Goal: Task Accomplishment & Management: Manage account settings

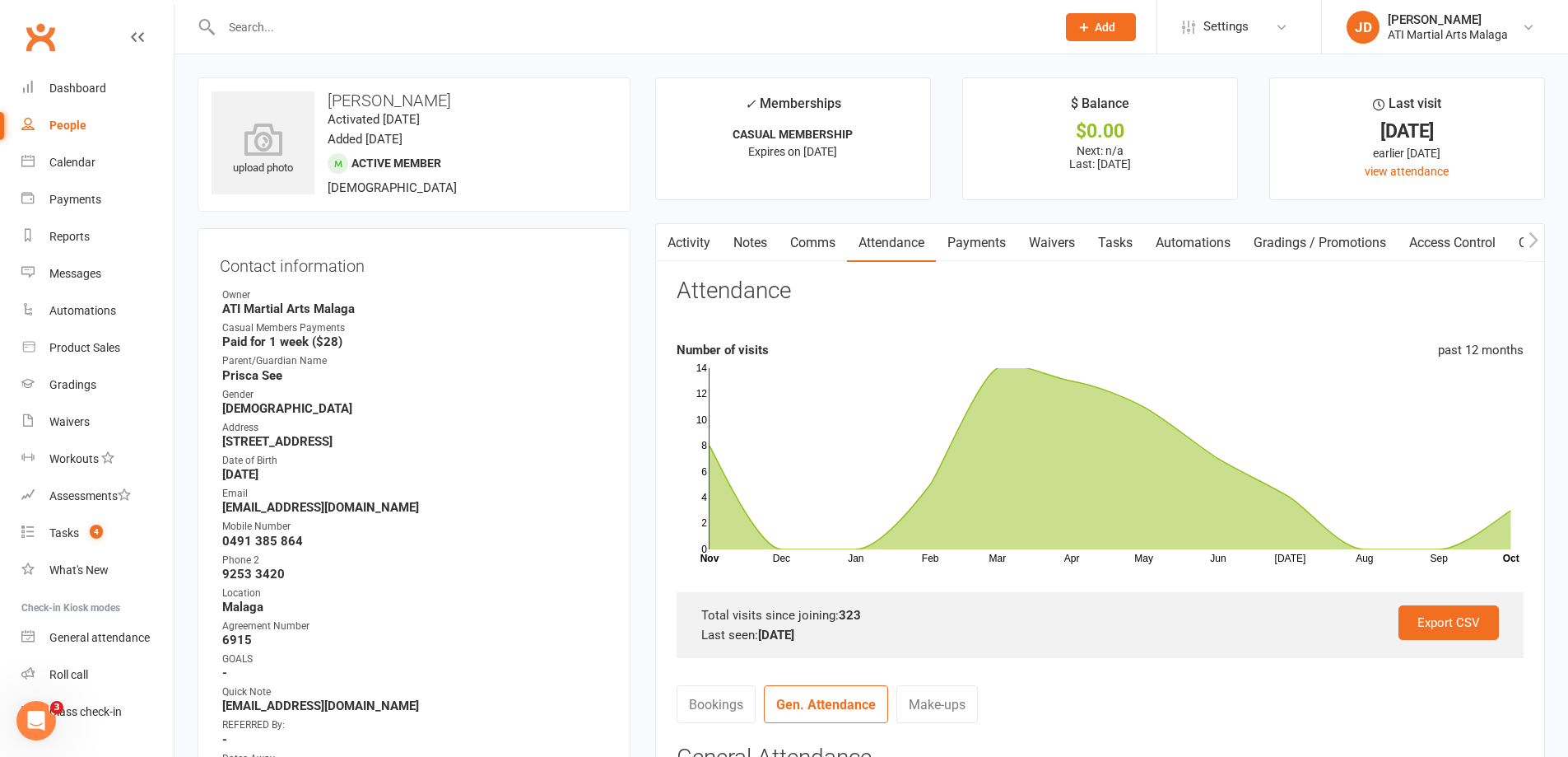
scroll to position [35, 0]
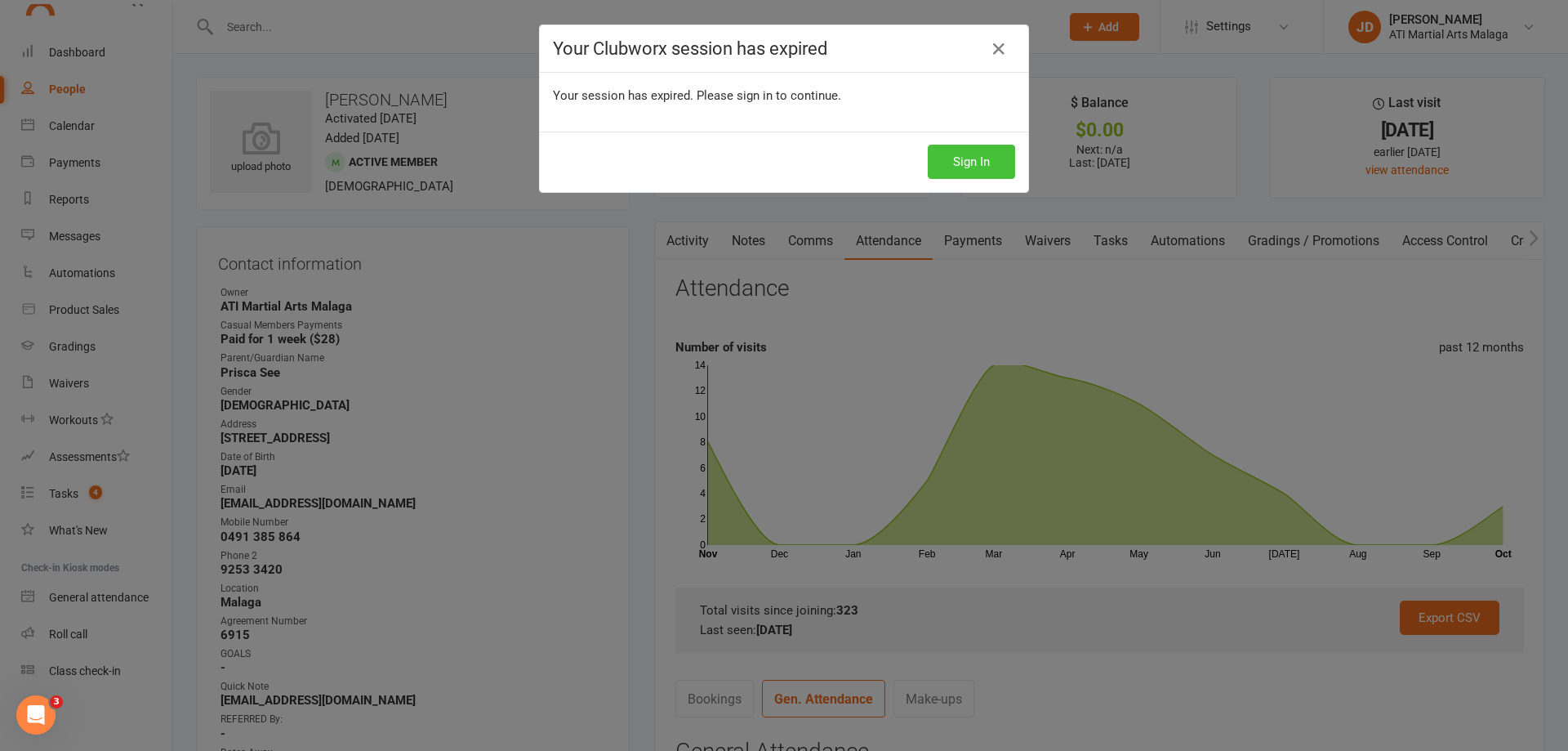
click at [984, 167] on button "Sign In" at bounding box center [971, 162] width 88 height 34
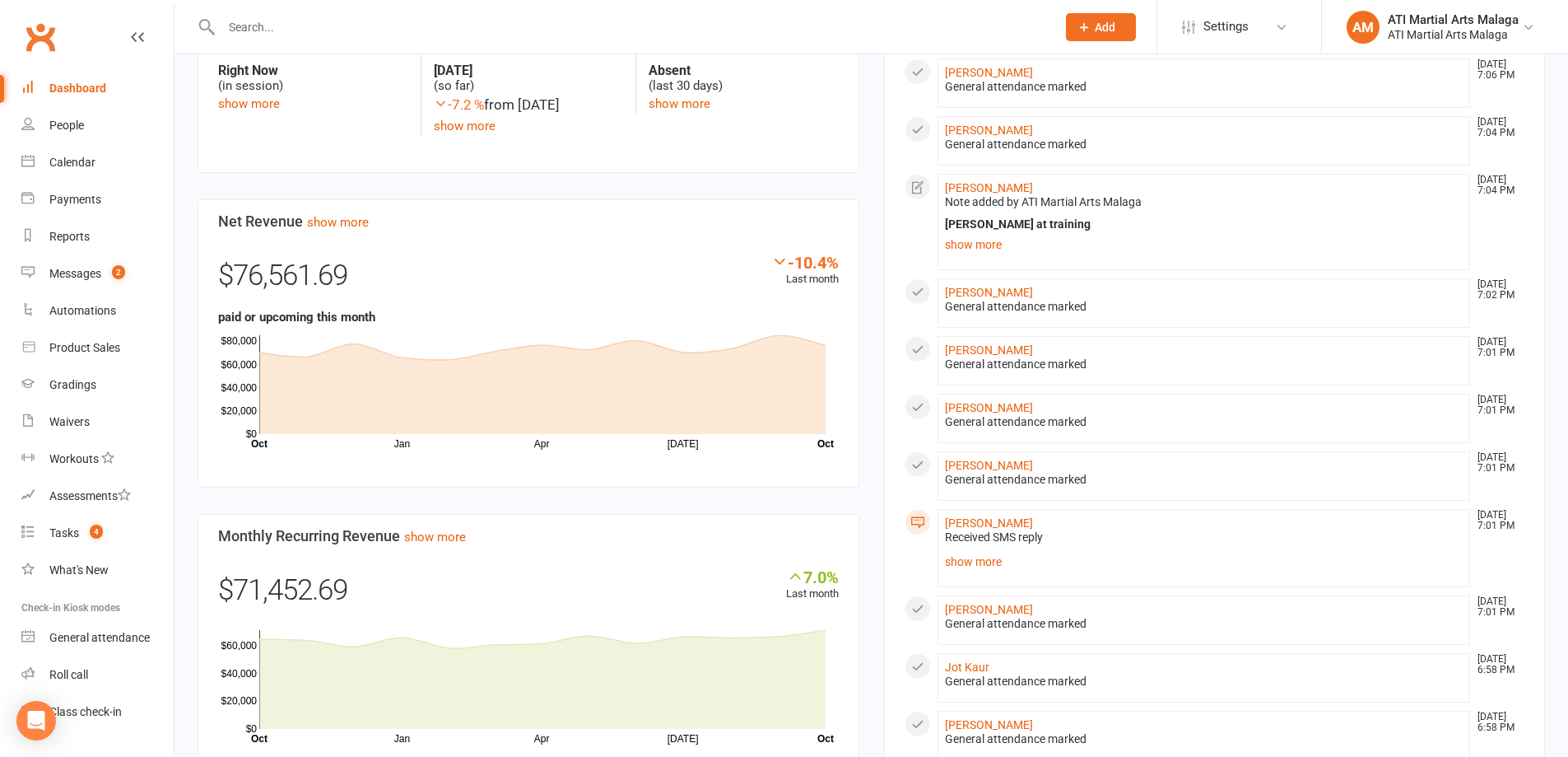
click at [866, 213] on div "Members show more -0.6% Last 30 Days Active / Suspended Members Jun Jul Aug Sep…" at bounding box center [528, 247] width 686 height 1124
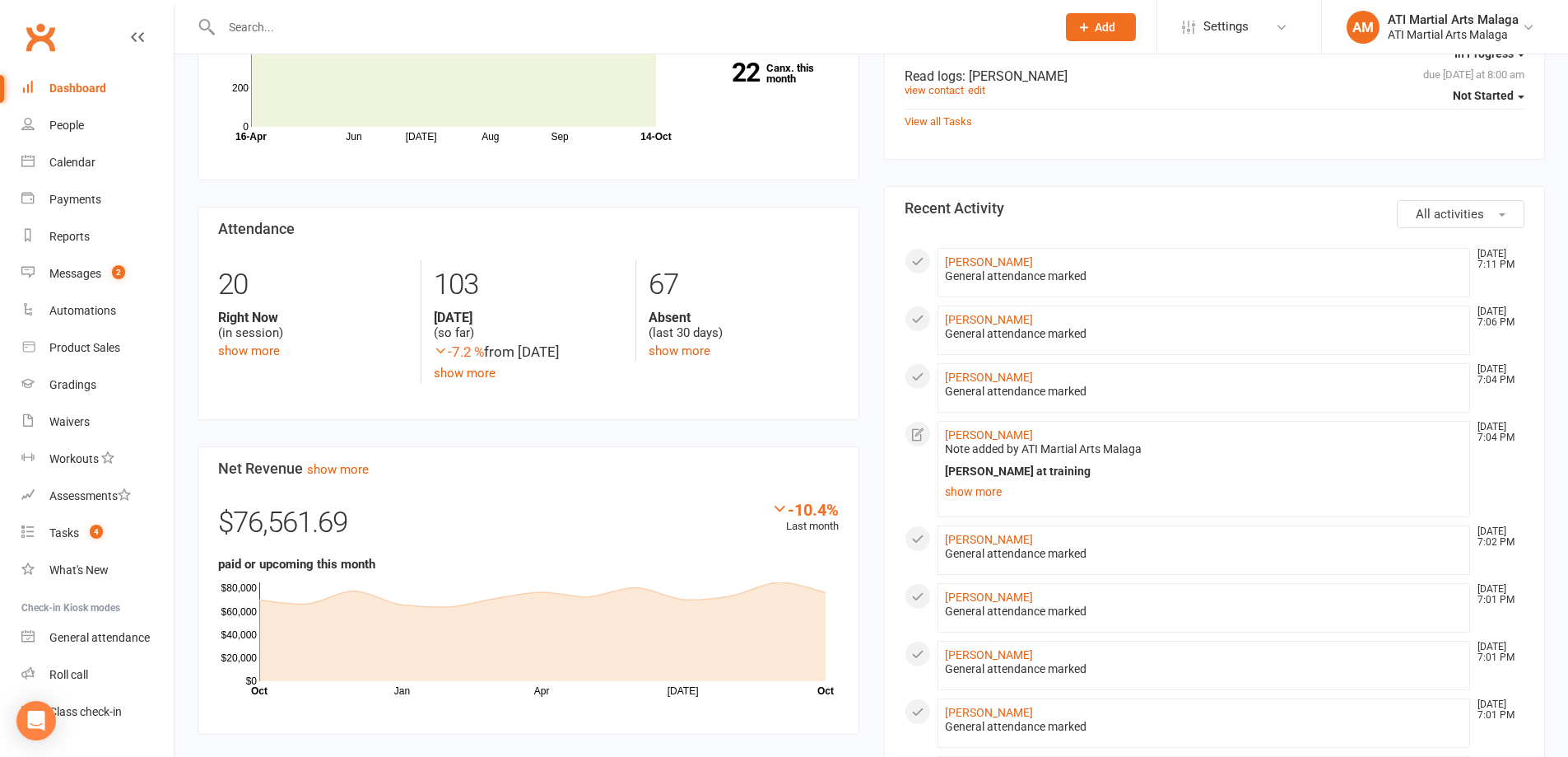
click at [865, 206] on div "Members show more -0.6% Last 30 Days Active / Suspended Members Jun Jul Aug Sep…" at bounding box center [528, 494] width 686 height 1124
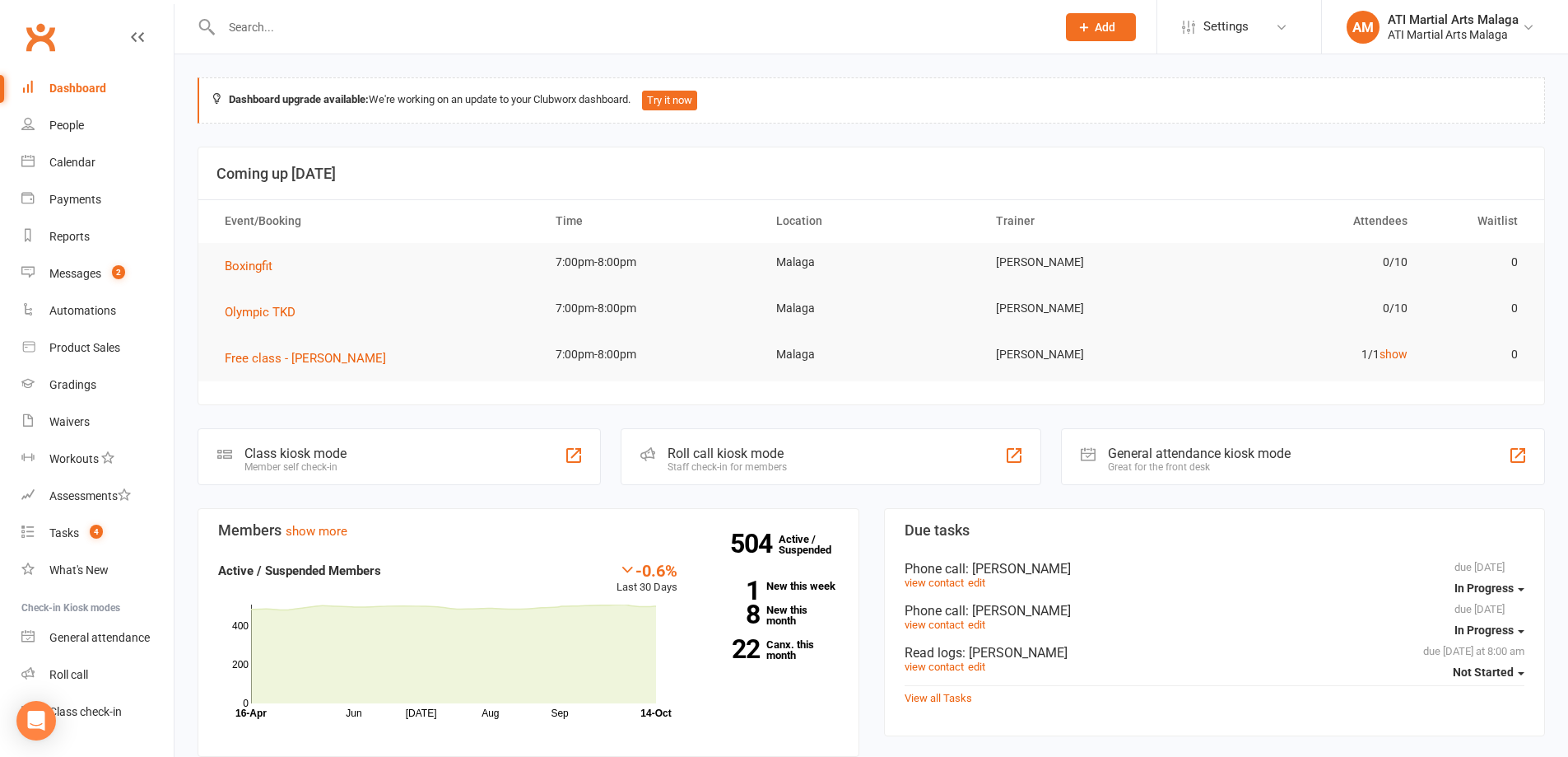
click at [257, 28] on input "text" at bounding box center [630, 27] width 828 height 23
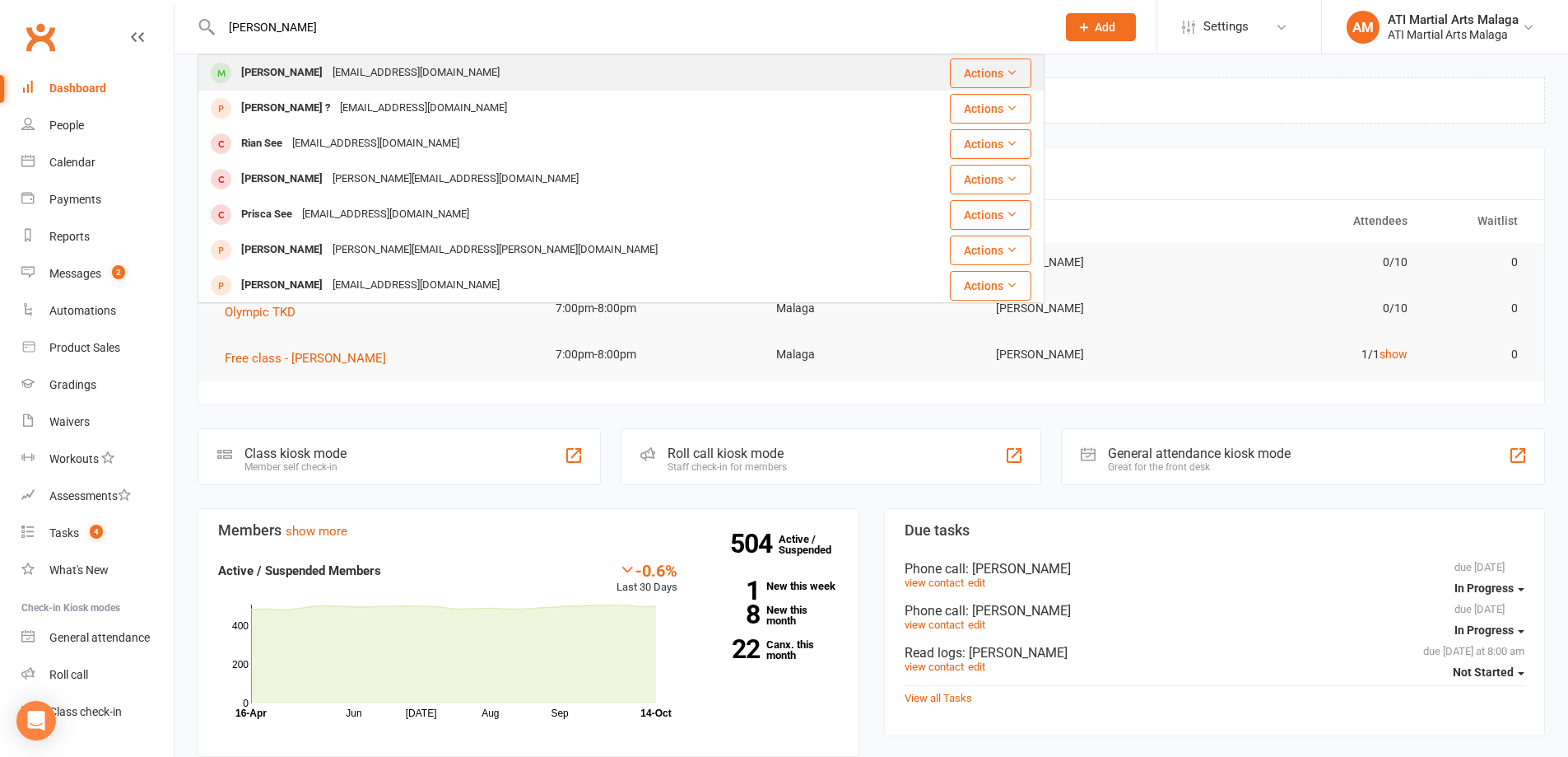
type input "ivan see"
click at [272, 64] on div "[PERSON_NAME]" at bounding box center [281, 73] width 91 height 24
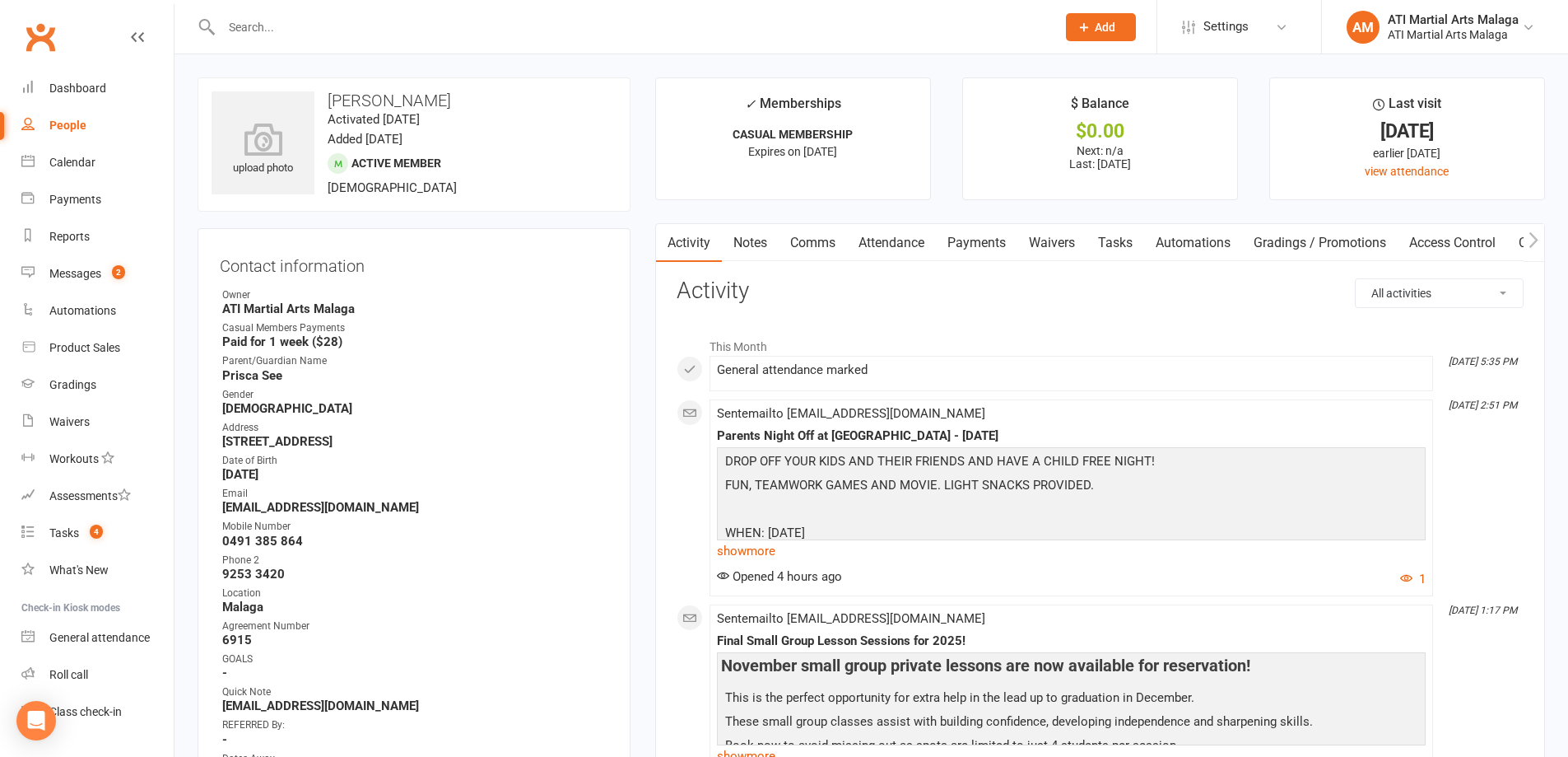
click at [536, 21] on input "text" at bounding box center [630, 27] width 828 height 23
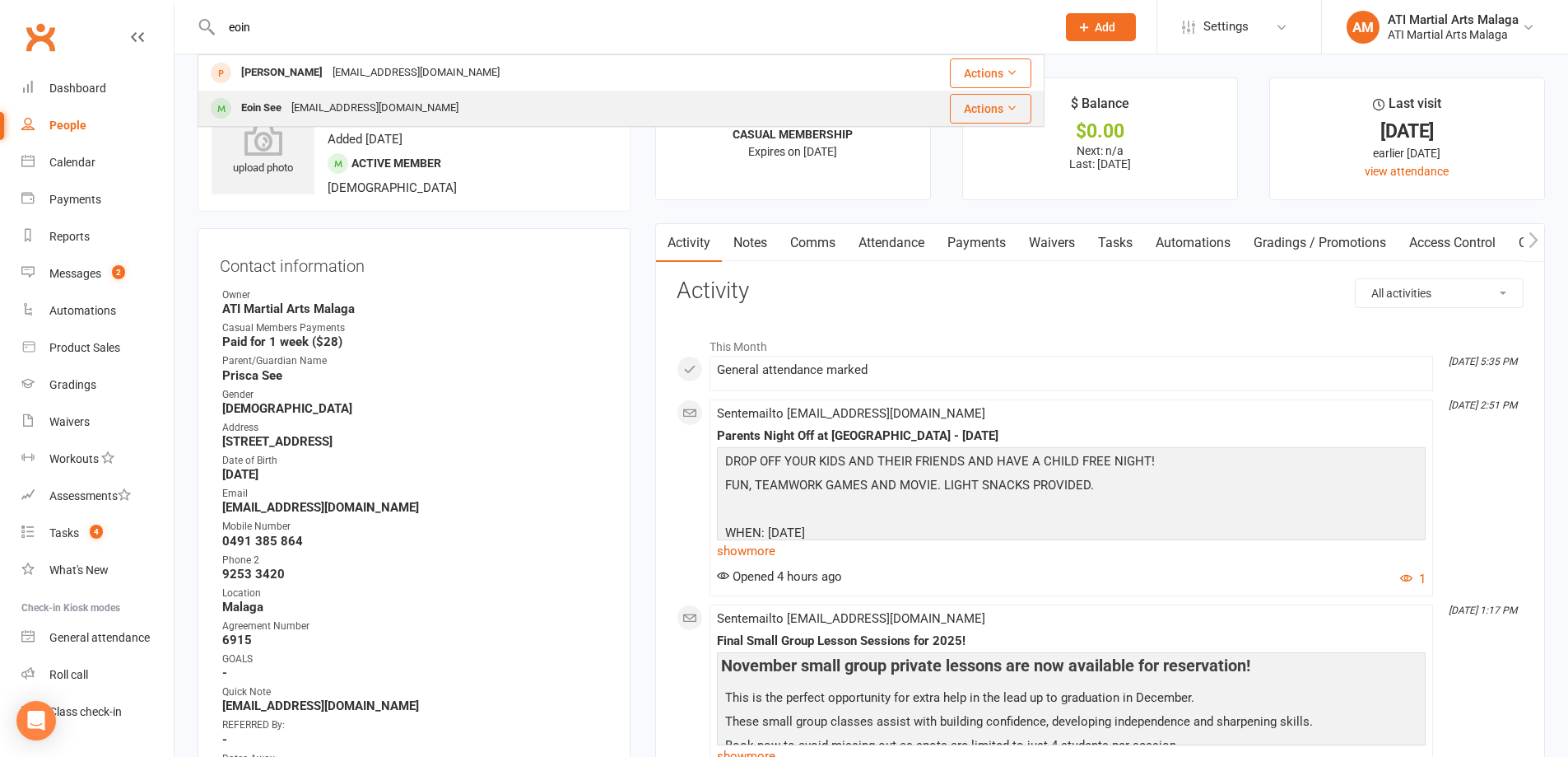
type input "eoin"
click at [381, 110] on div "[EMAIL_ADDRESS][DOMAIN_NAME]" at bounding box center [375, 108] width 177 height 24
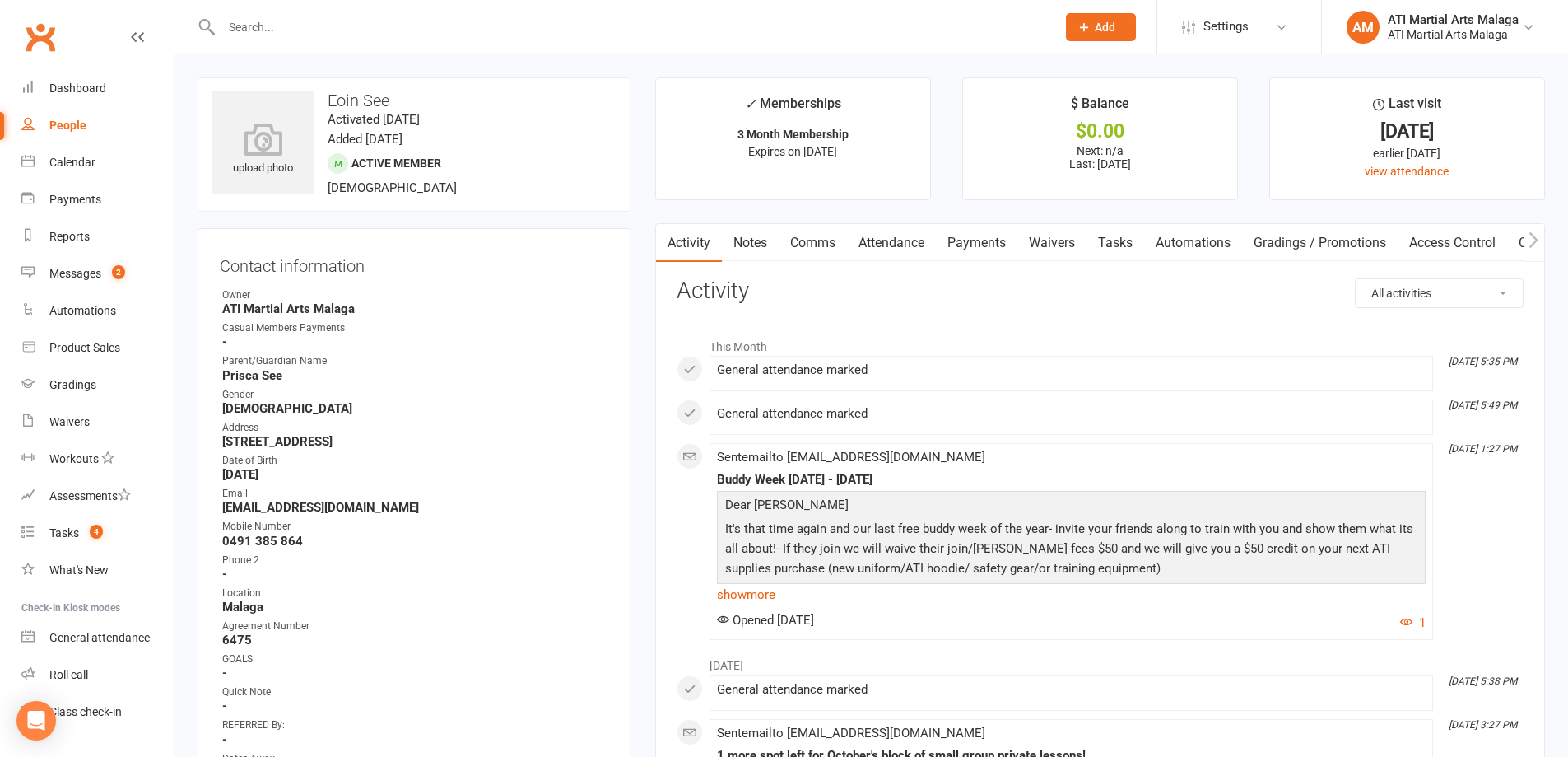
scroll to position [82, 0]
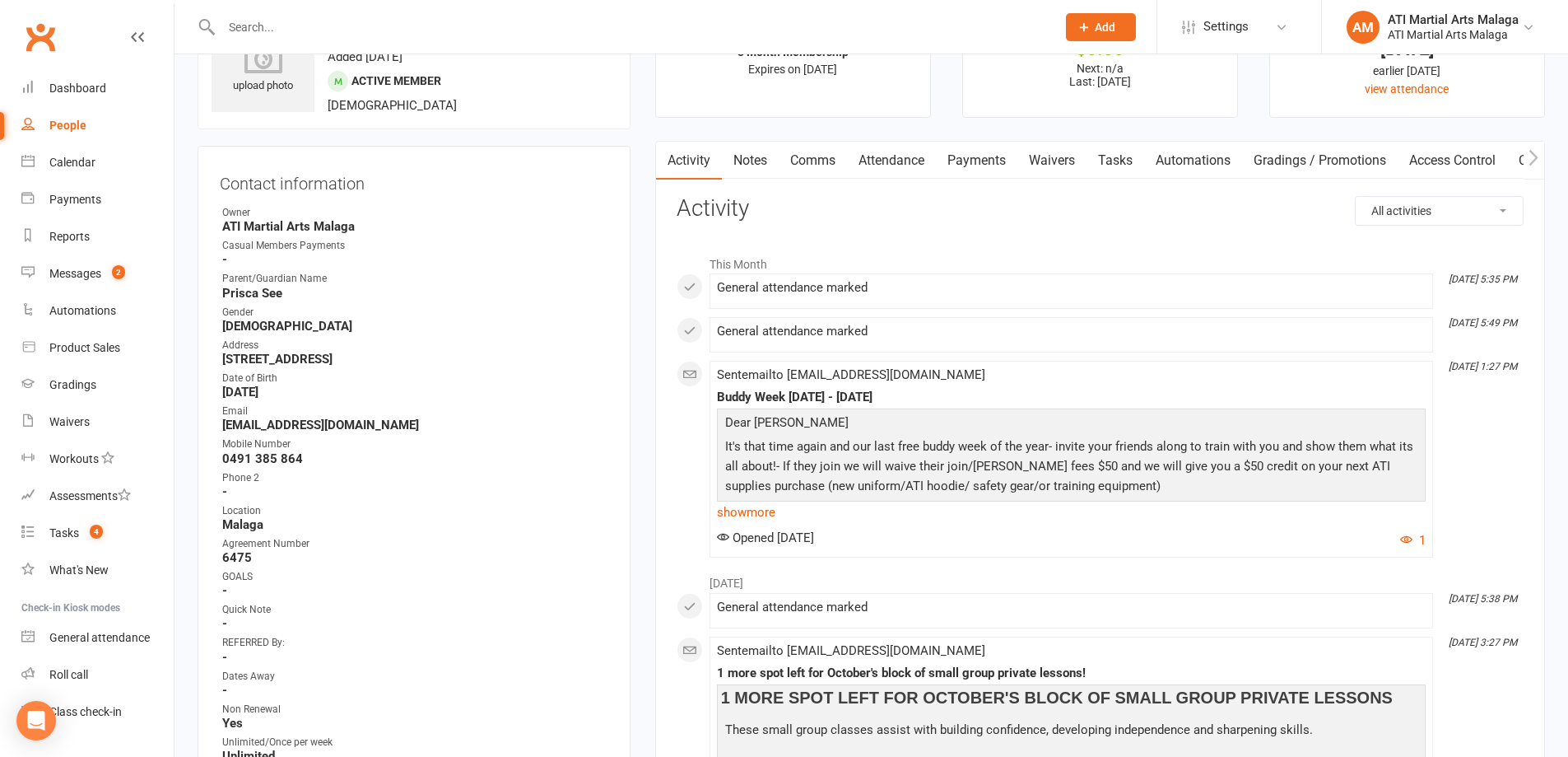
click at [748, 152] on link "Notes" at bounding box center [750, 160] width 57 height 38
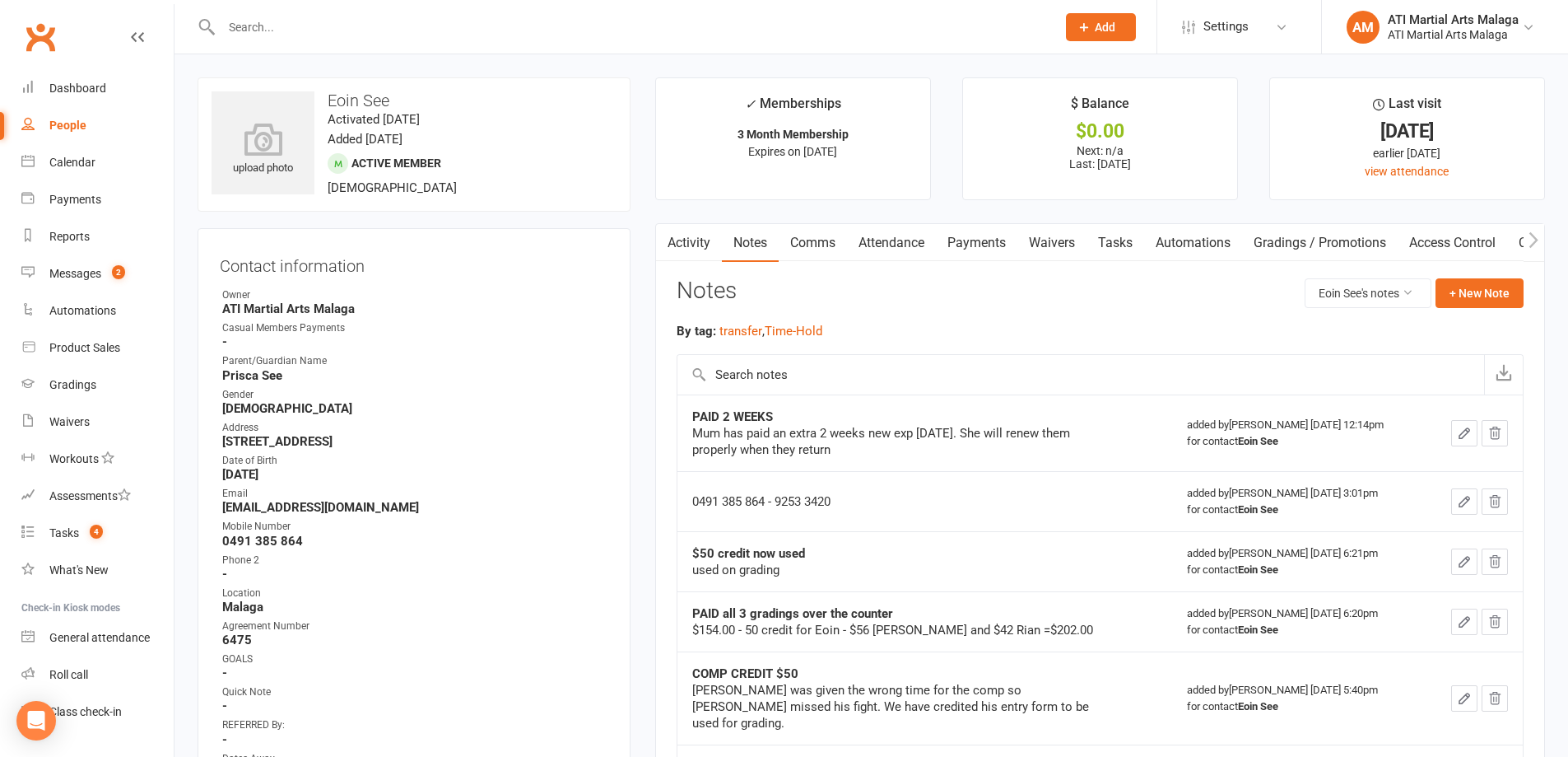
click at [356, 37] on input "text" at bounding box center [630, 27] width 828 height 23
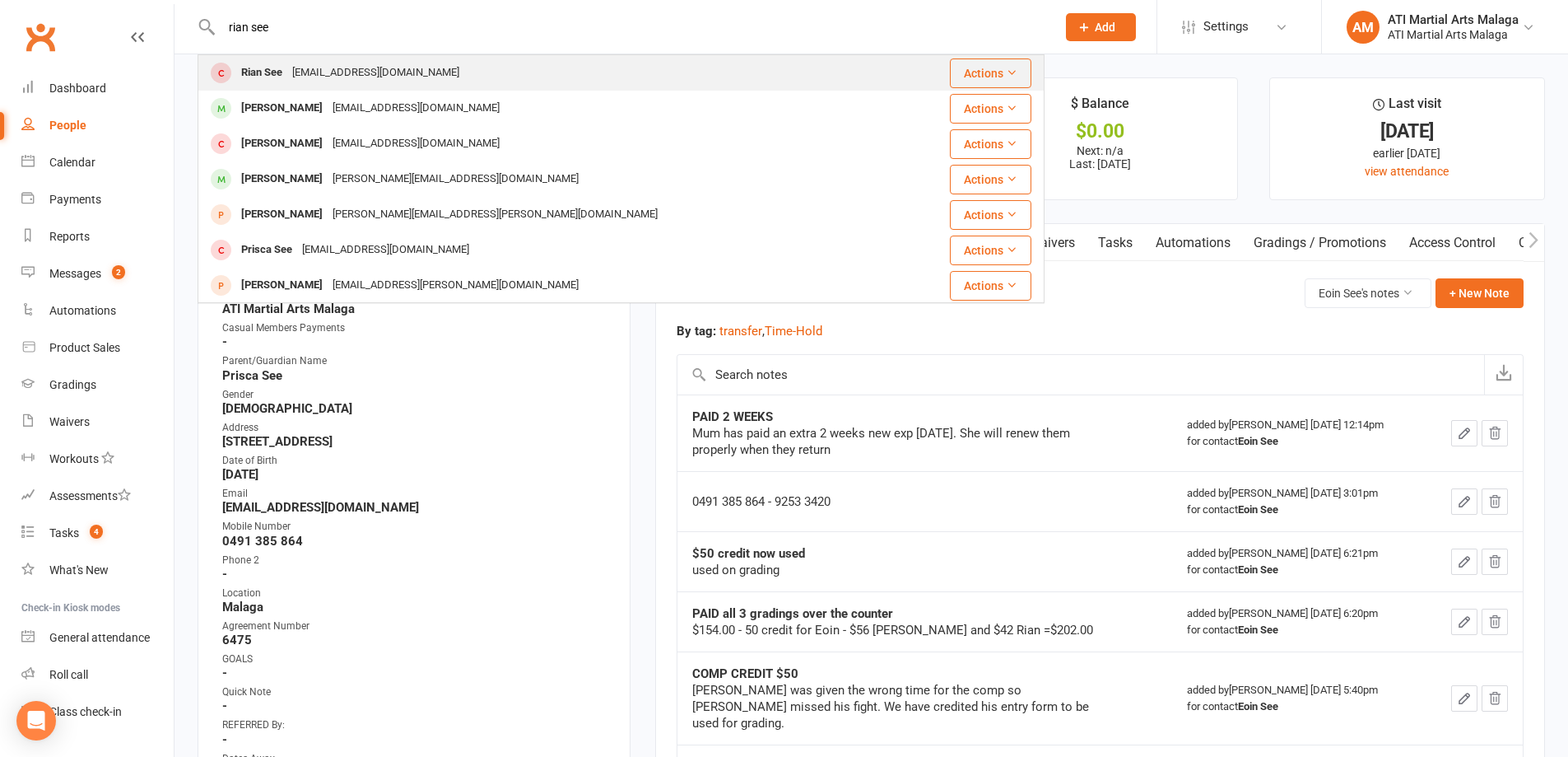
type input "rian see"
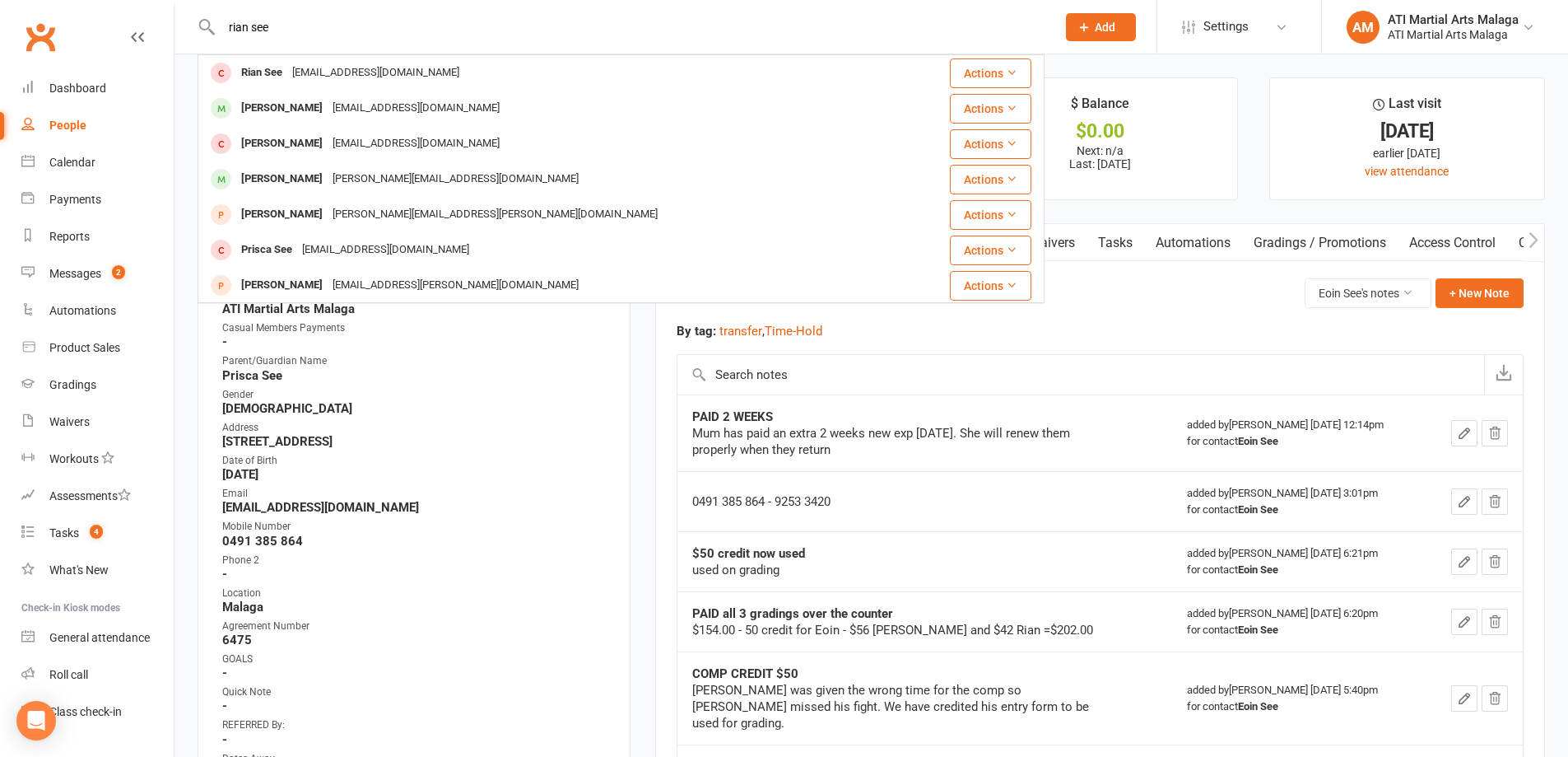
click at [283, 69] on div "Rian See" at bounding box center [261, 73] width 51 height 24
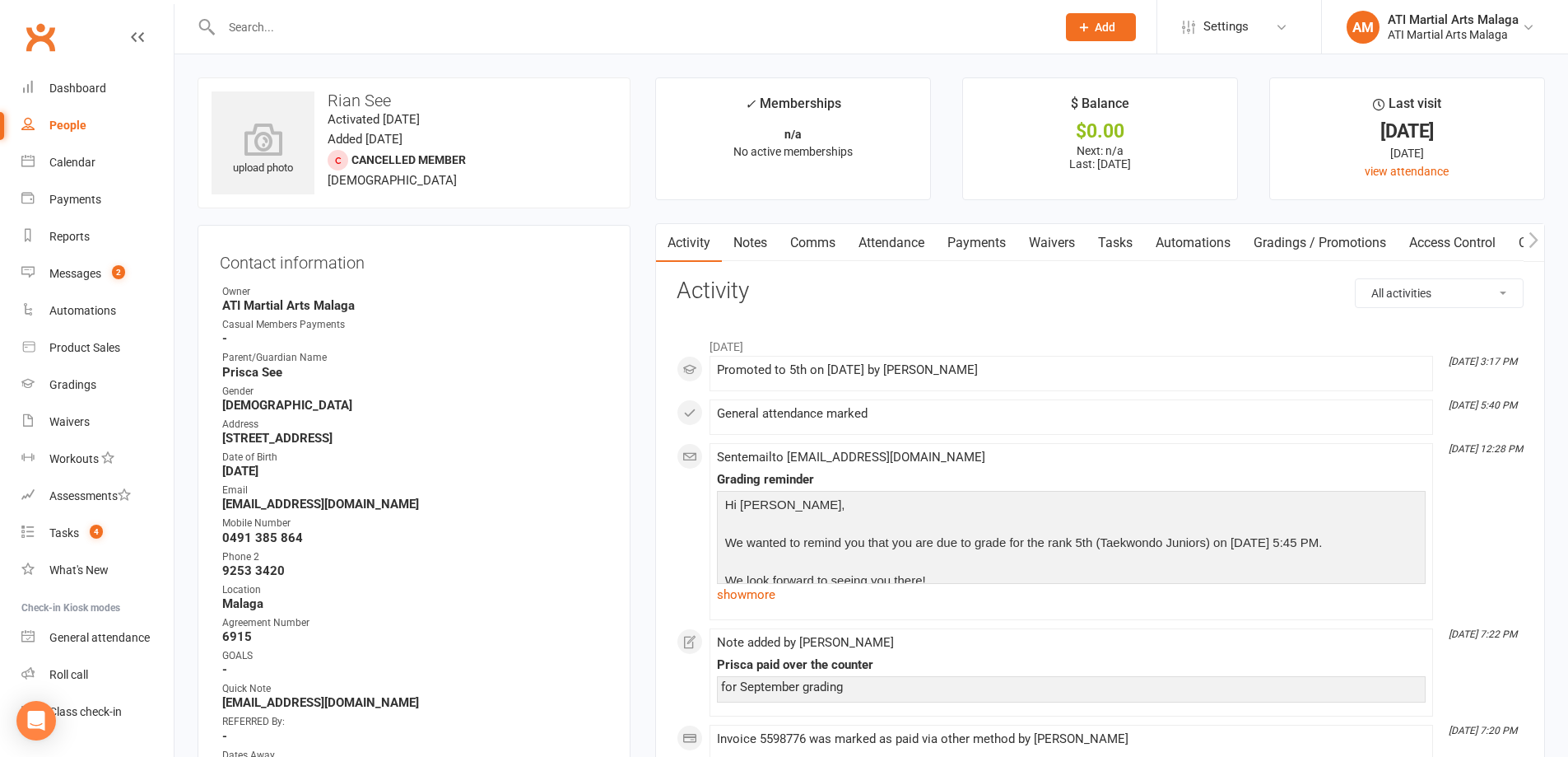
click at [741, 259] on link "Notes" at bounding box center [750, 243] width 57 height 38
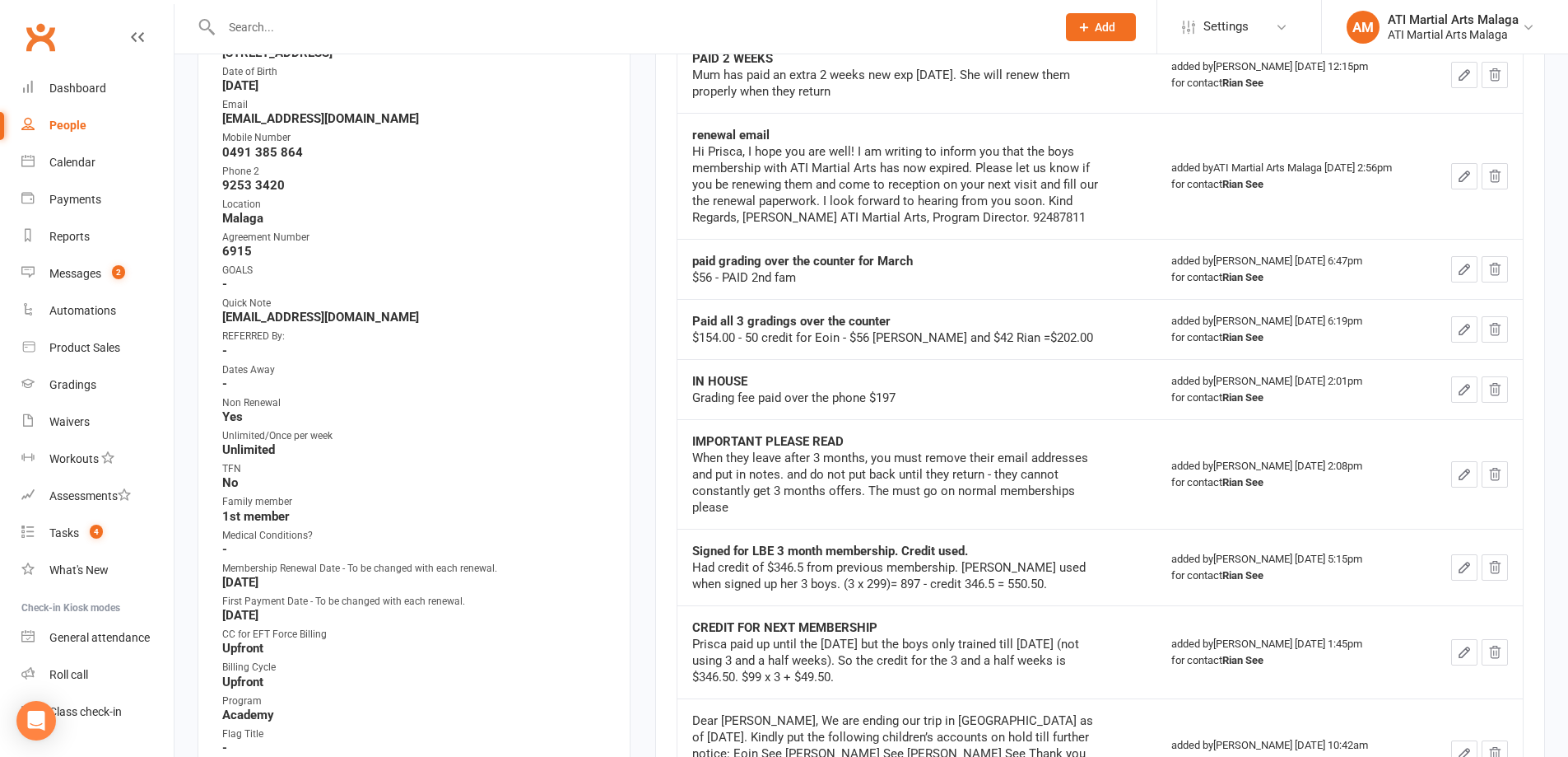
scroll to position [412, 0]
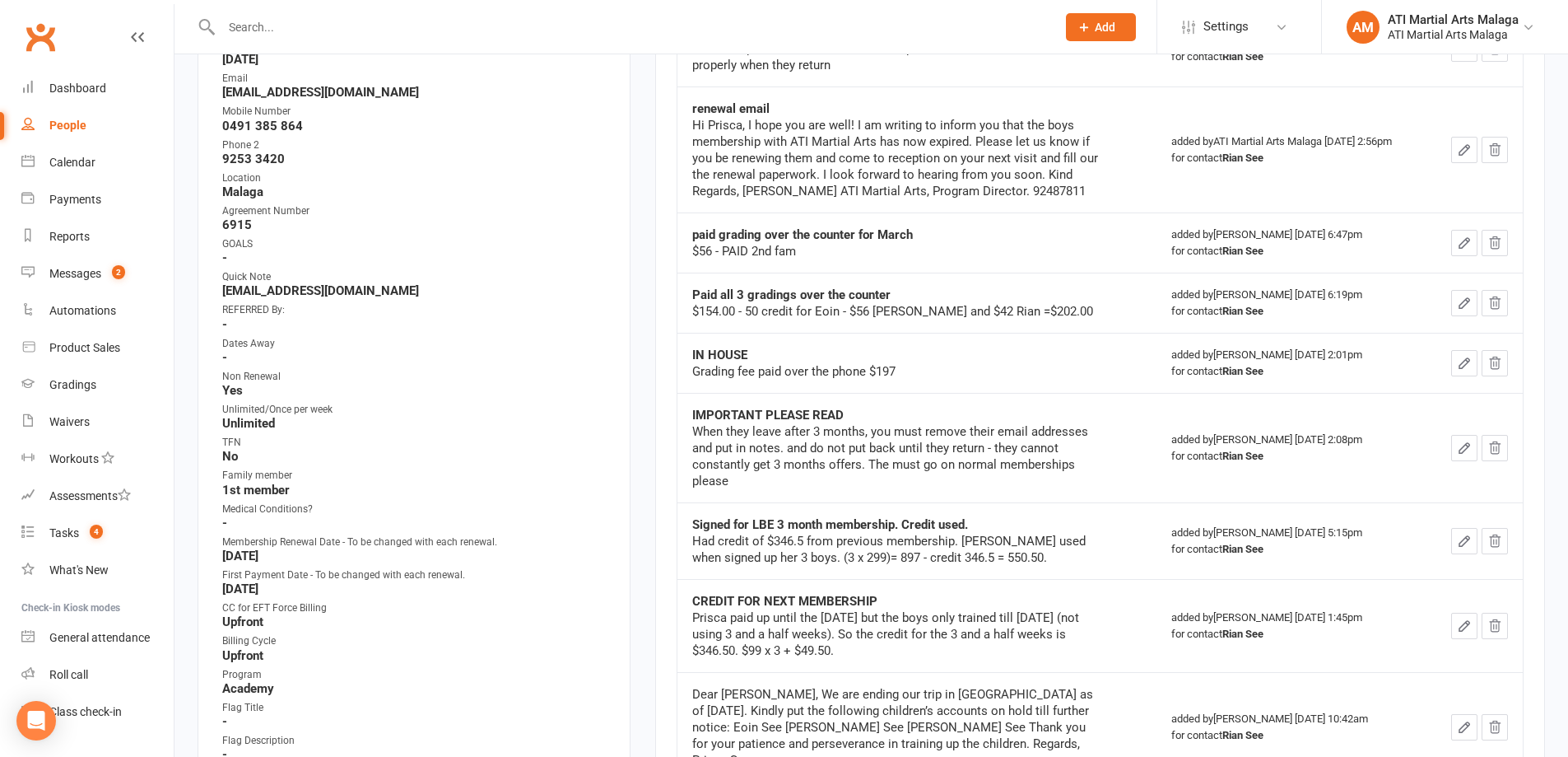
drag, startPoint x: 373, startPoint y: 552, endPoint x: 217, endPoint y: 542, distance: 156.3
click at [217, 542] on div "Contact information Owner ATI Martial Arts Malaga Casual Members Payments - Par…" at bounding box center [413, 324] width 433 height 1024
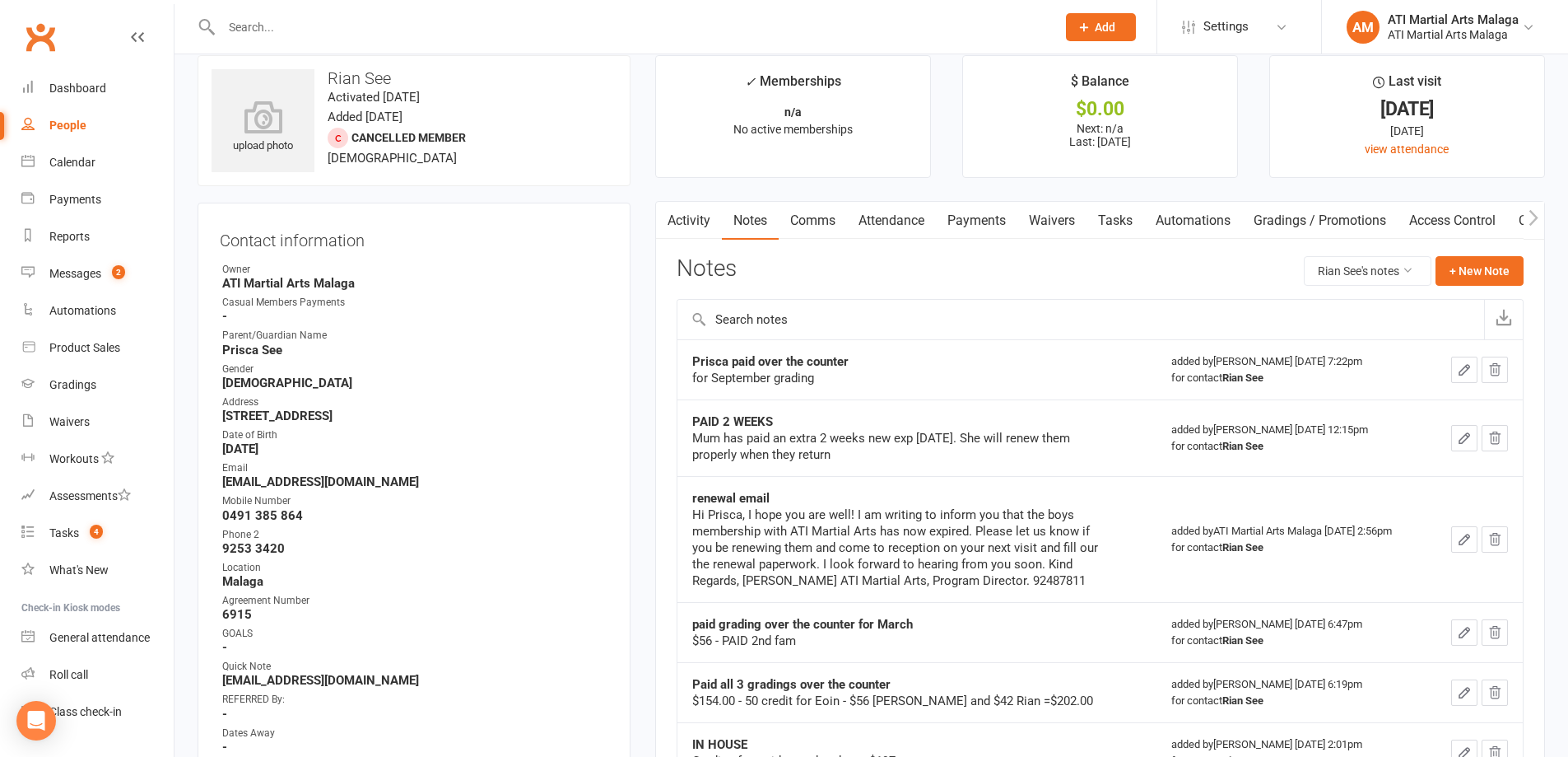
scroll to position [0, 0]
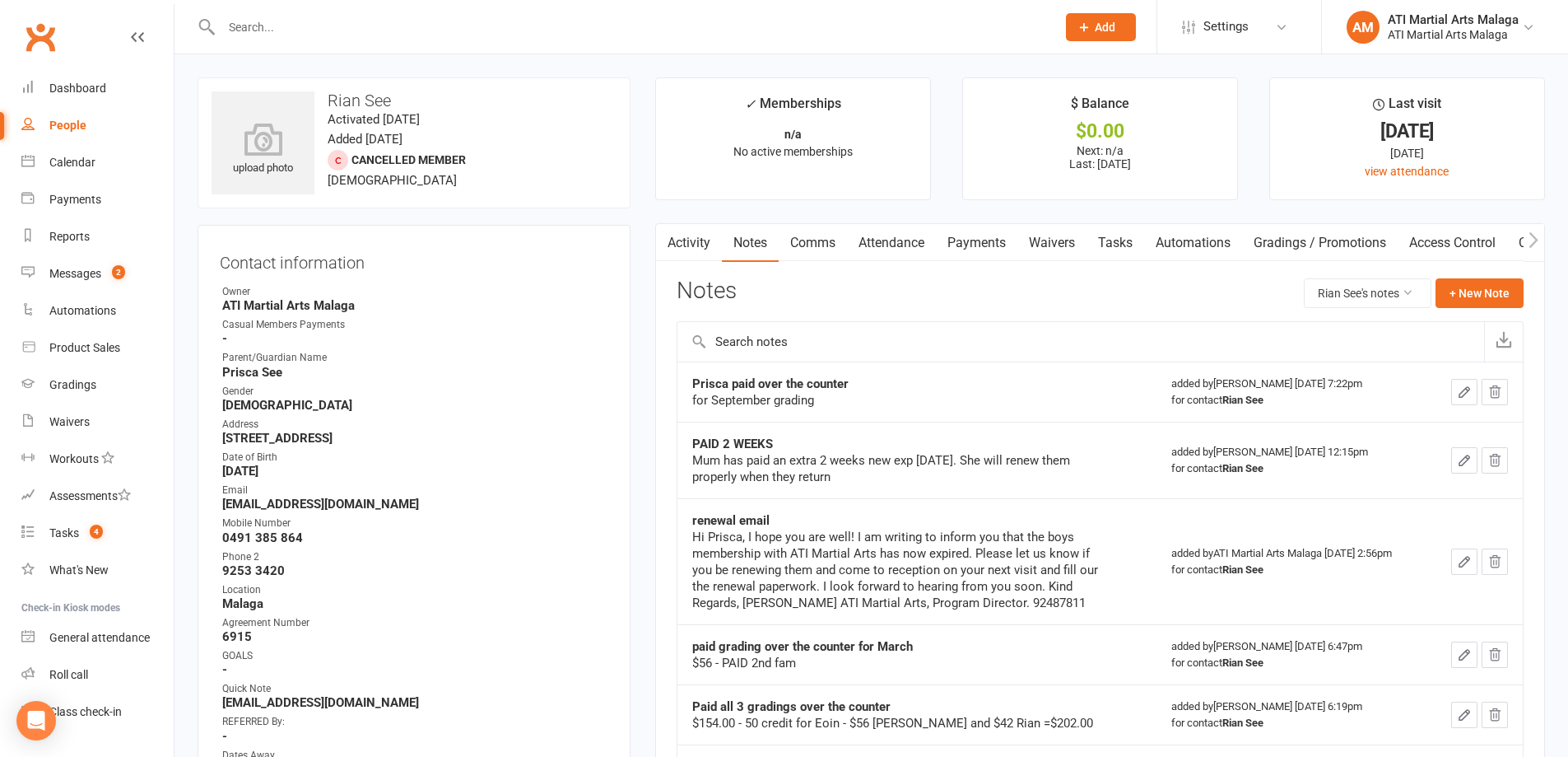
click at [428, 18] on input "text" at bounding box center [630, 27] width 828 height 23
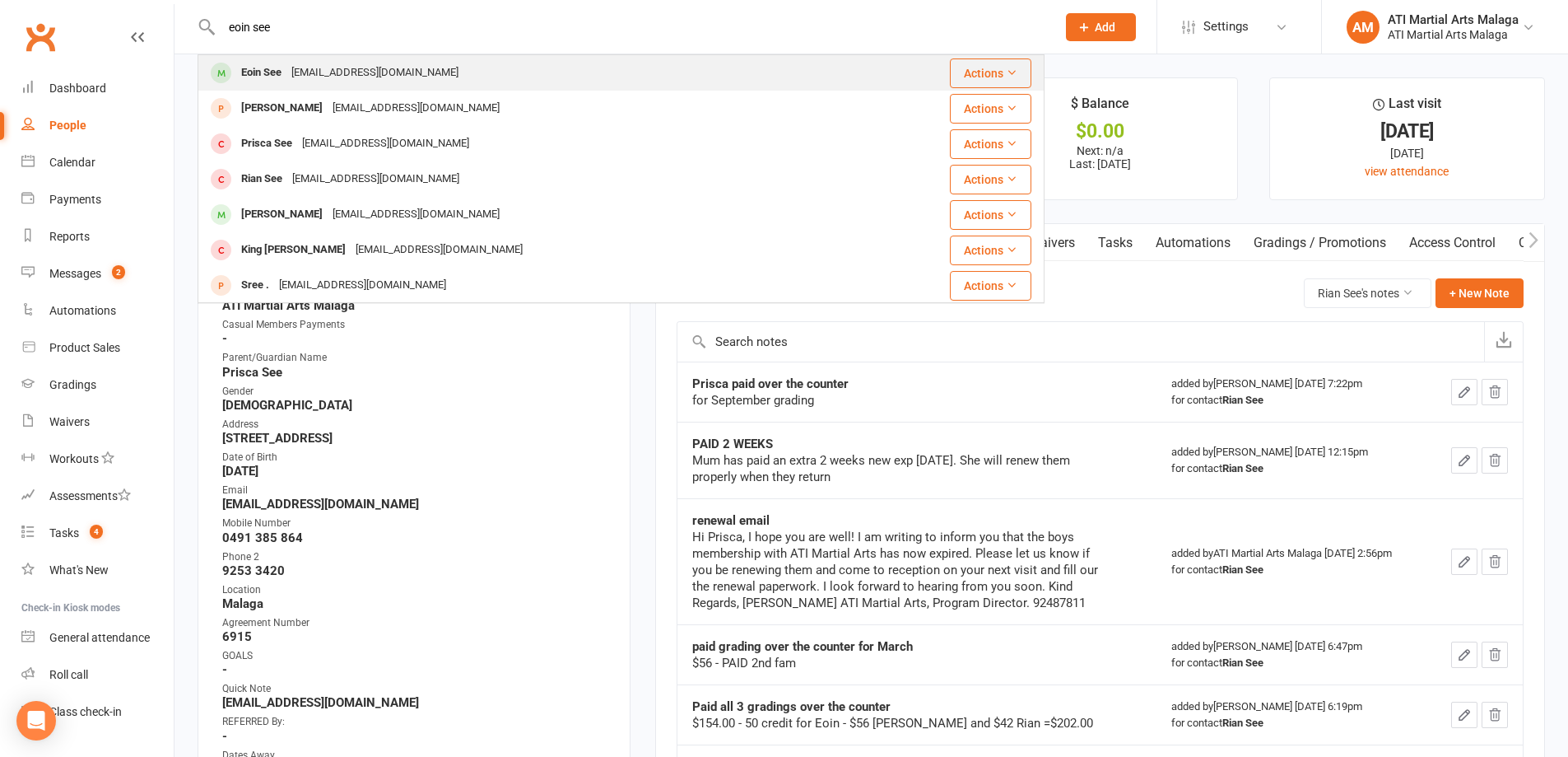
type input "eoin see"
click at [341, 71] on div "[EMAIL_ADDRESS][DOMAIN_NAME]" at bounding box center [375, 73] width 177 height 24
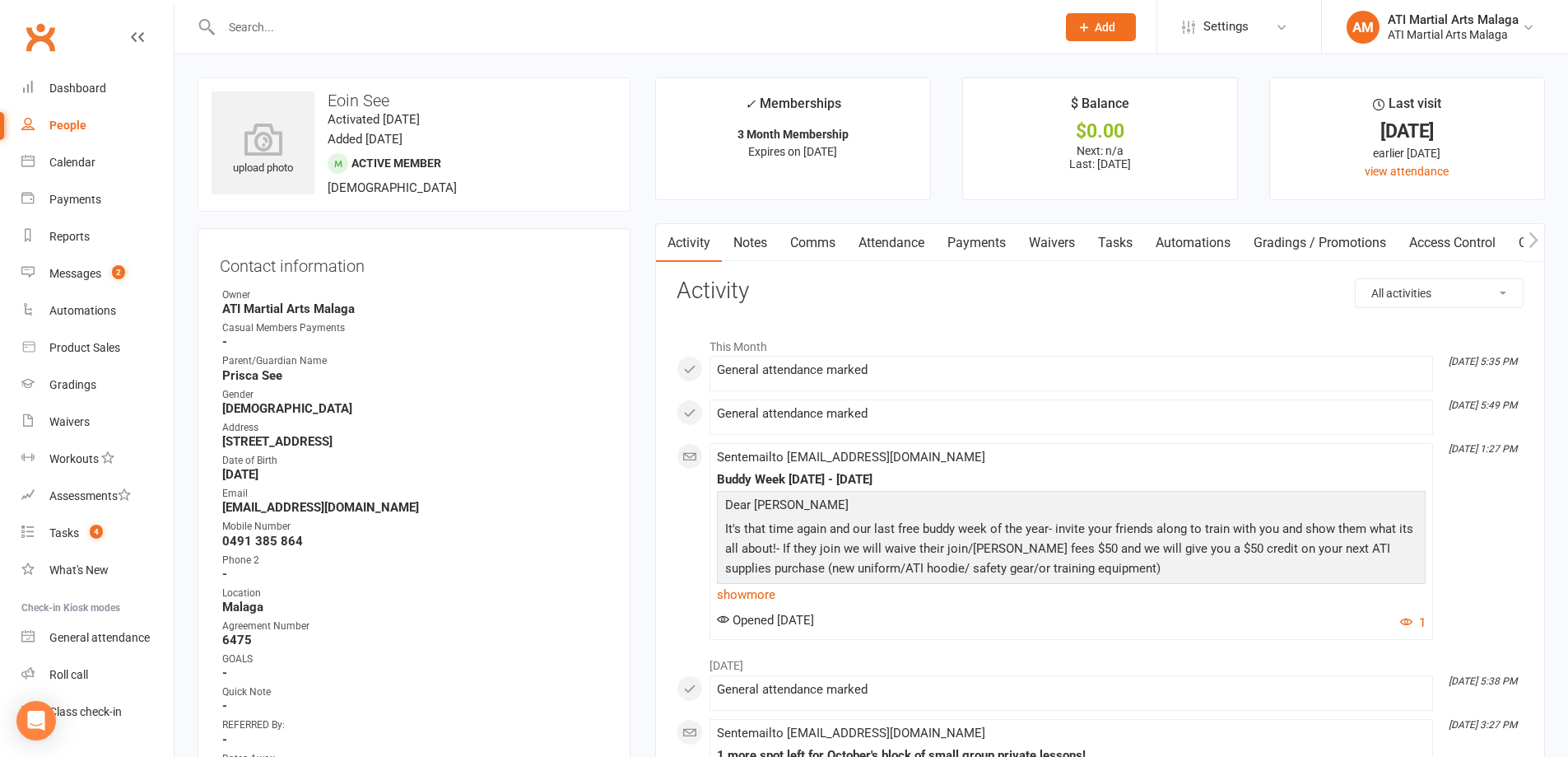
click at [756, 246] on link "Notes" at bounding box center [750, 243] width 57 height 38
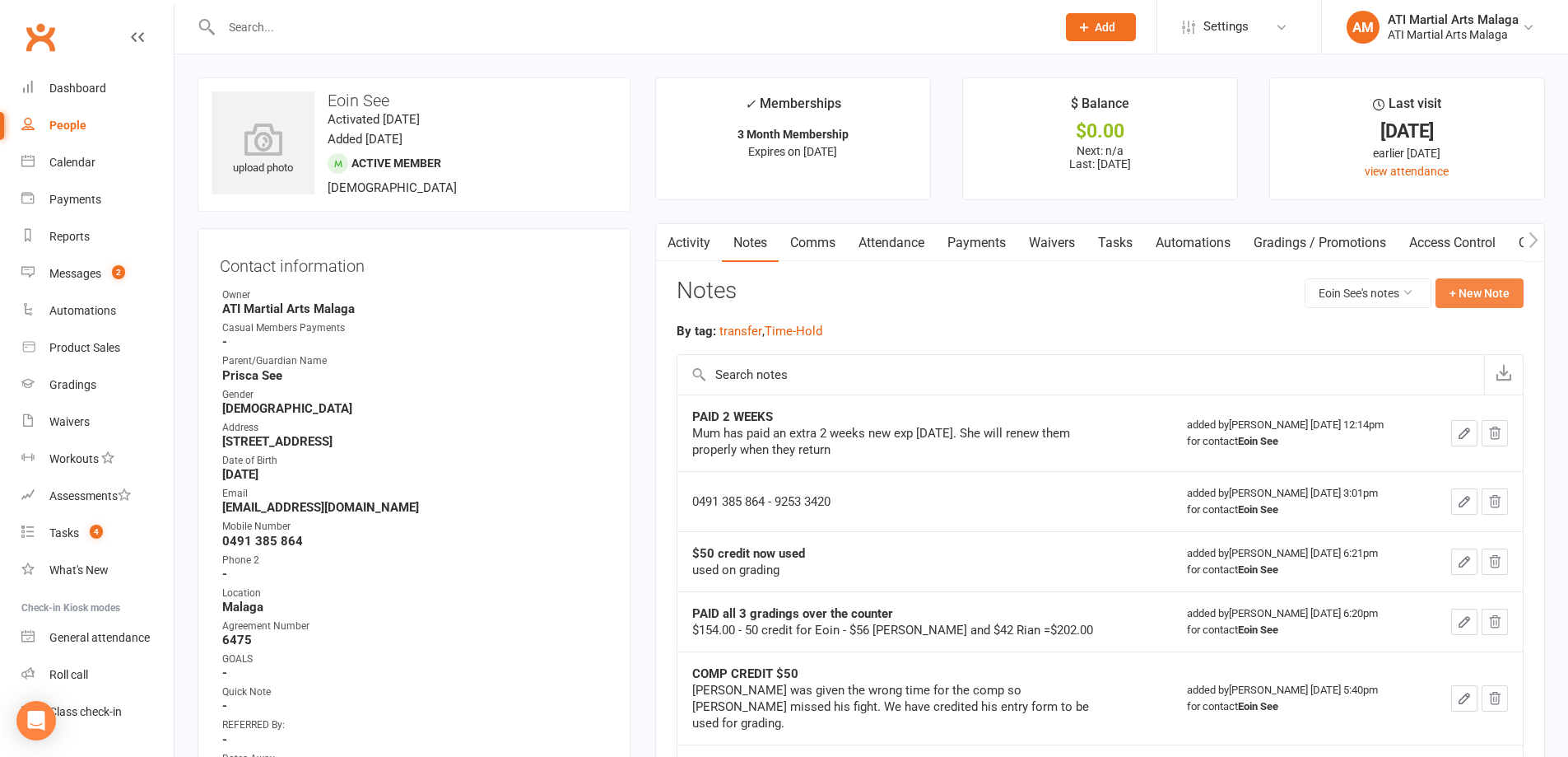
click at [1463, 283] on button "+ New Note" at bounding box center [1479, 293] width 88 height 30
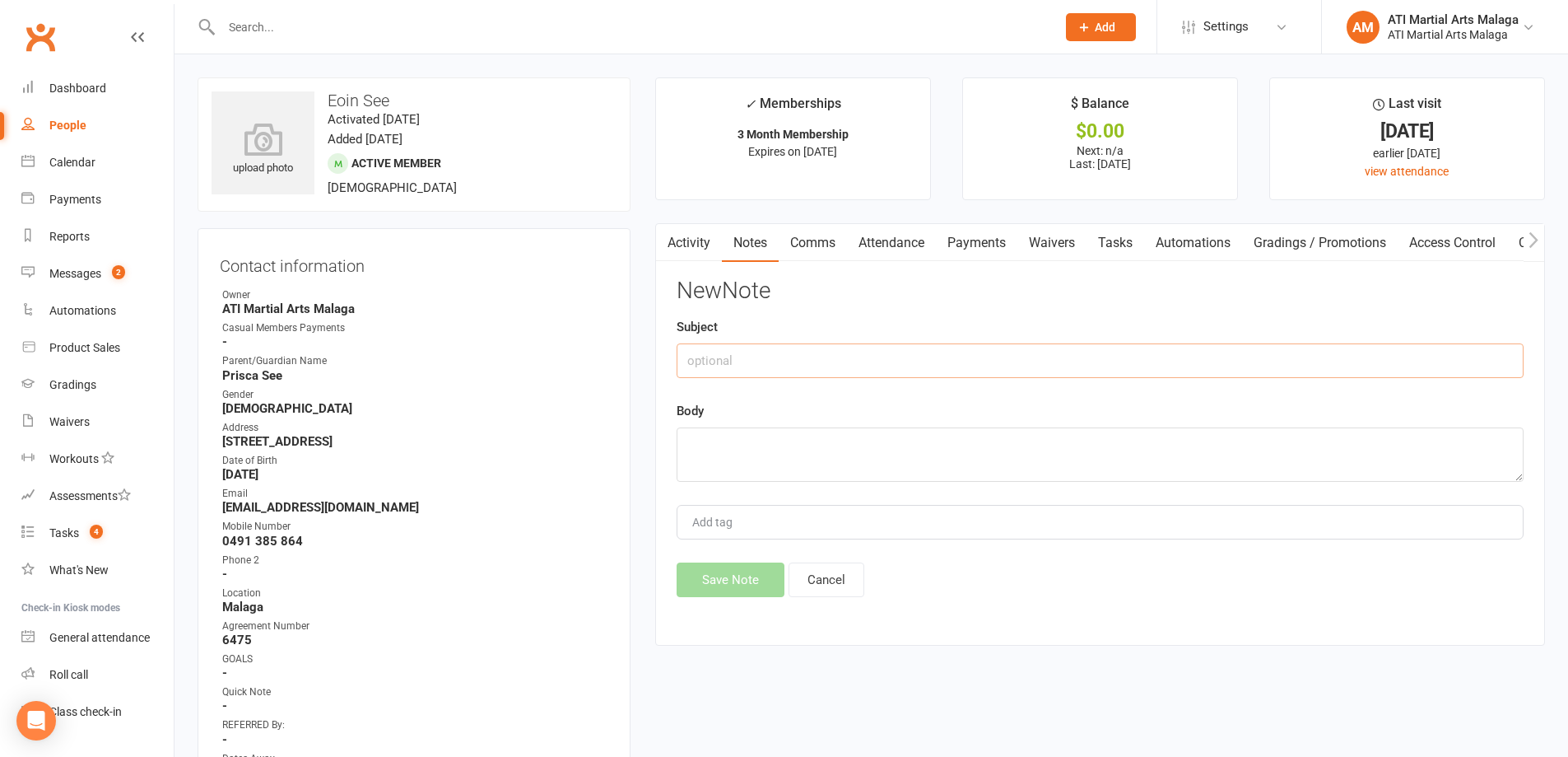
click at [810, 360] on input "text" at bounding box center [1100, 360] width 847 height 34
type input "e"
type input "Prisca coming in on Thursday to put all the boys on membership until the end of…"
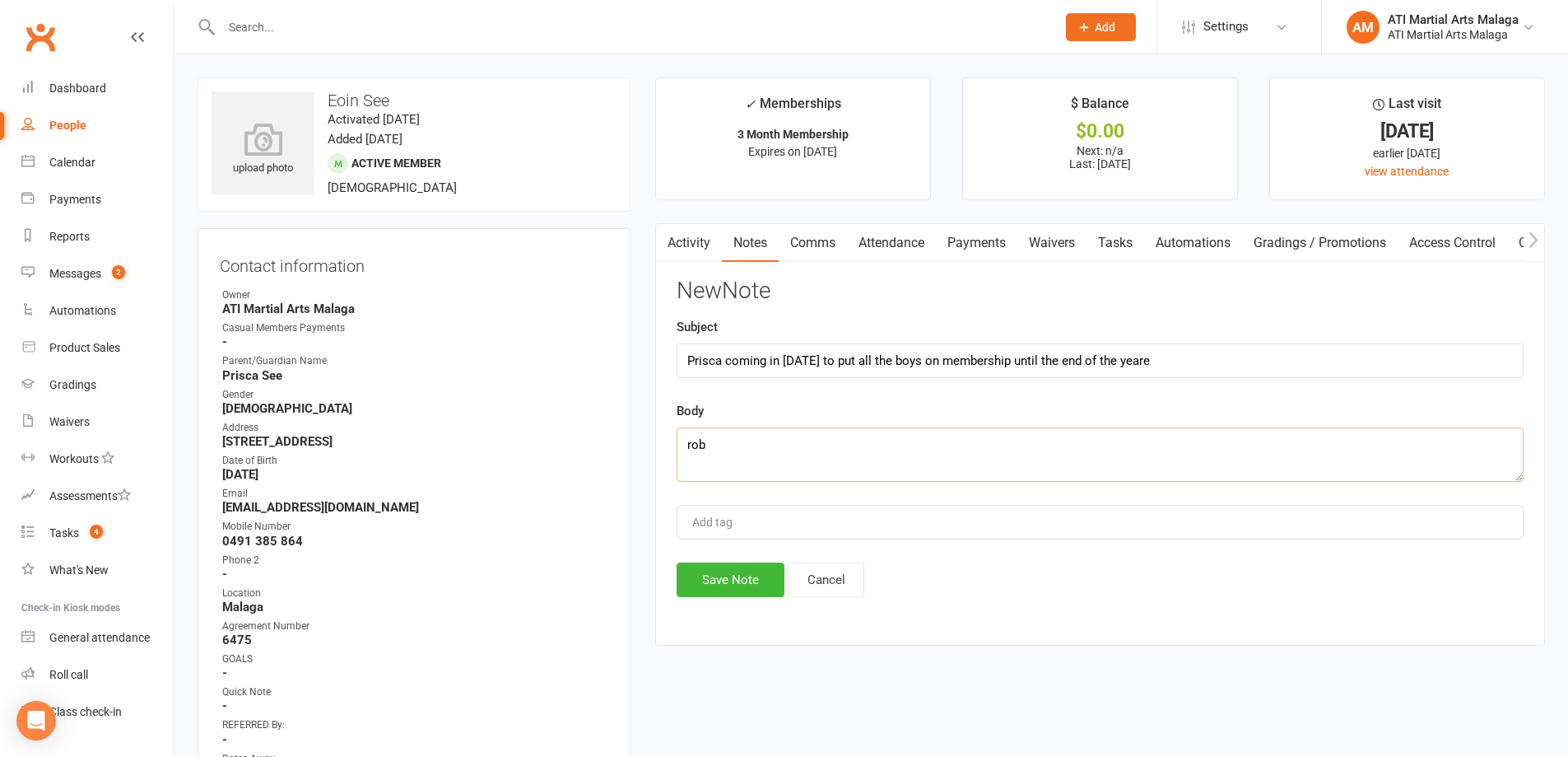
type textarea "rob"
click at [1282, 354] on input "Prisca coming in on Thursday to put all the boys on membership until the end of…" at bounding box center [1100, 360] width 847 height 34
type input "Prisca coming in on Thursday to put all the boys on membership until the end of…"
click at [717, 599] on div "Activity Notes Comms Attendance Payments Waivers Tasks Automations Gradings / P…" at bounding box center [1100, 434] width 890 height 422
click at [713, 588] on button "Save Note" at bounding box center [731, 579] width 108 height 34
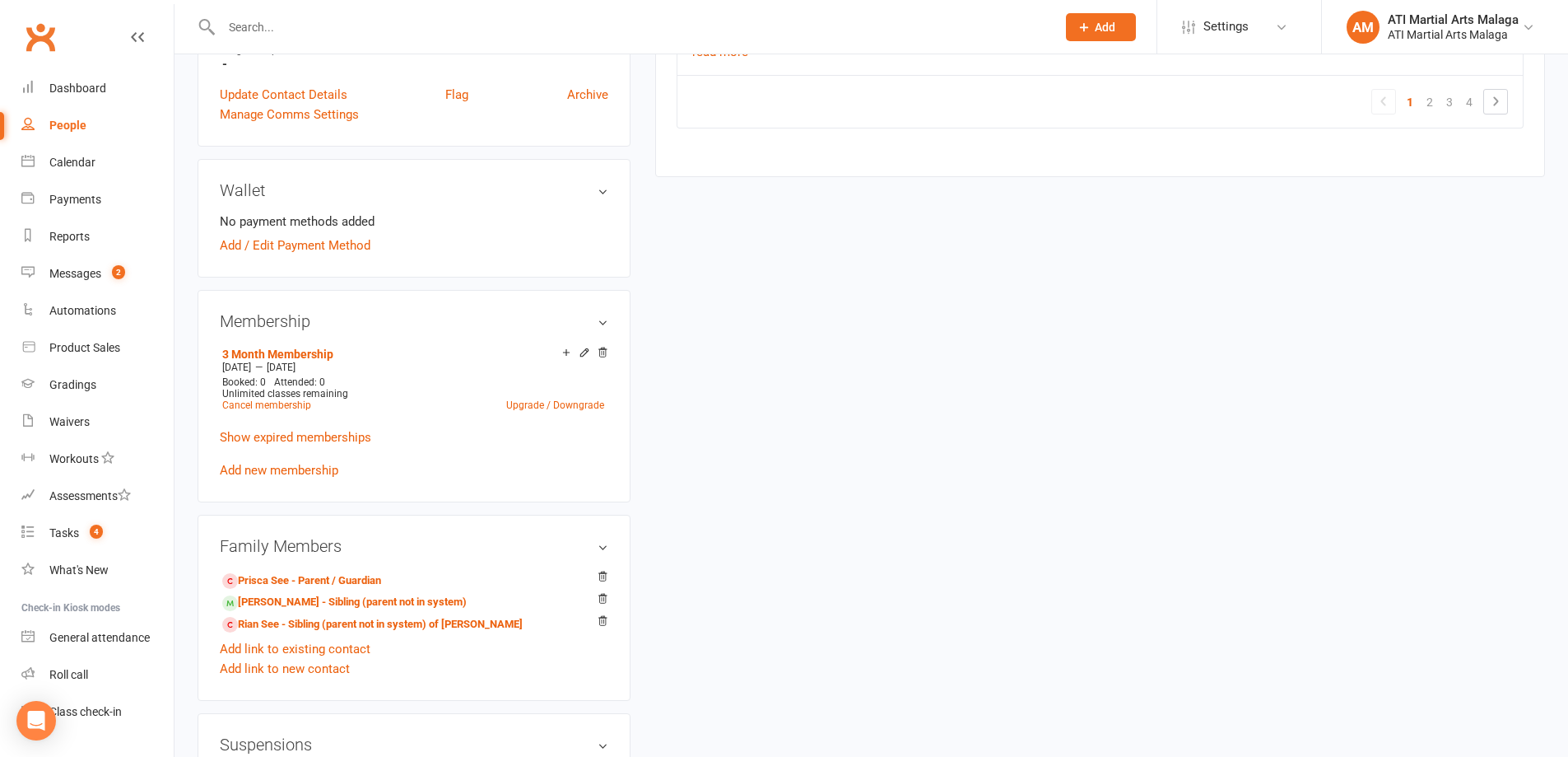
scroll to position [1235, 0]
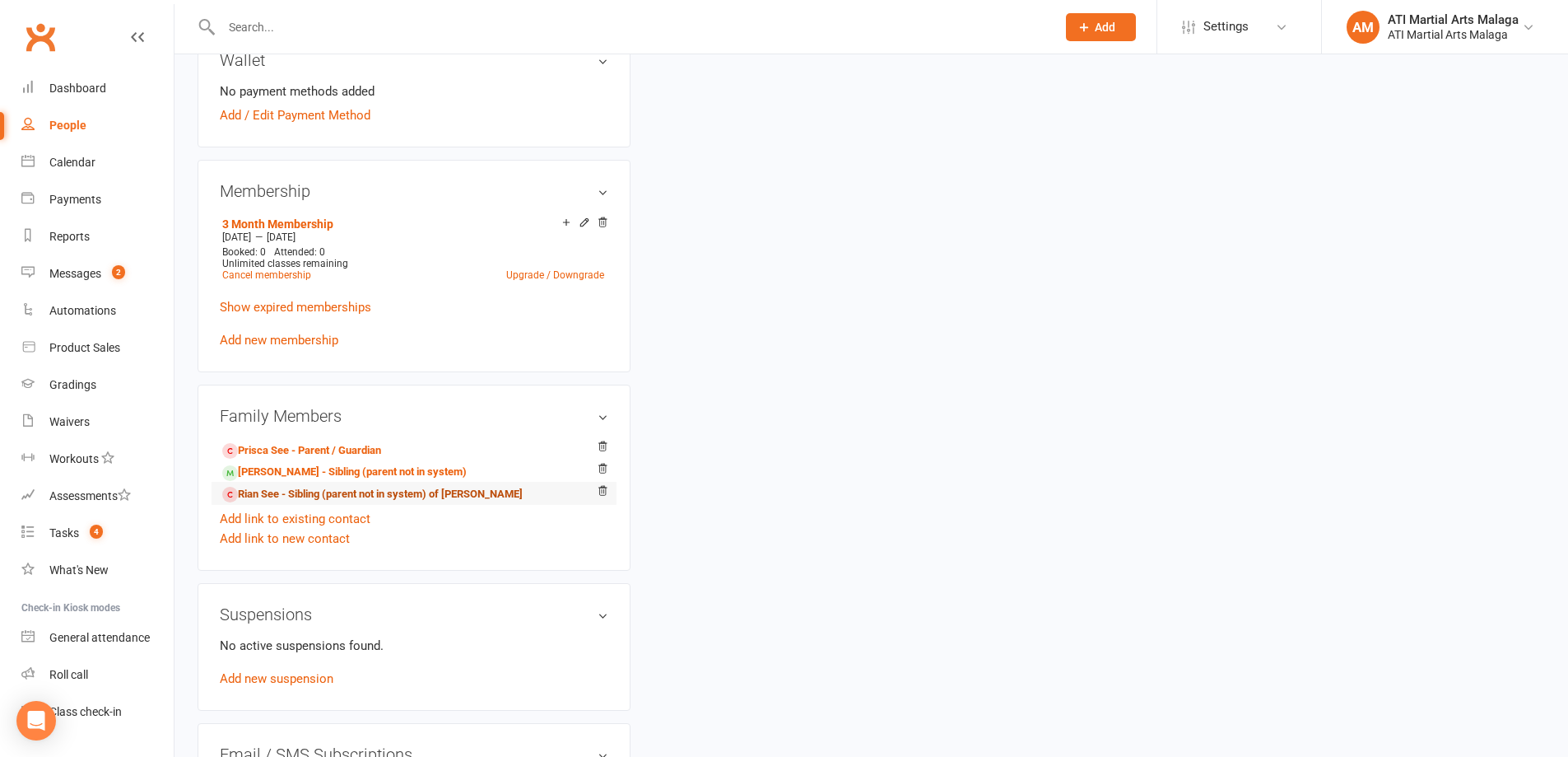
click at [292, 497] on link "Rian See - Sibling (parent not in system) of Ivan See" at bounding box center [372, 494] width 300 height 17
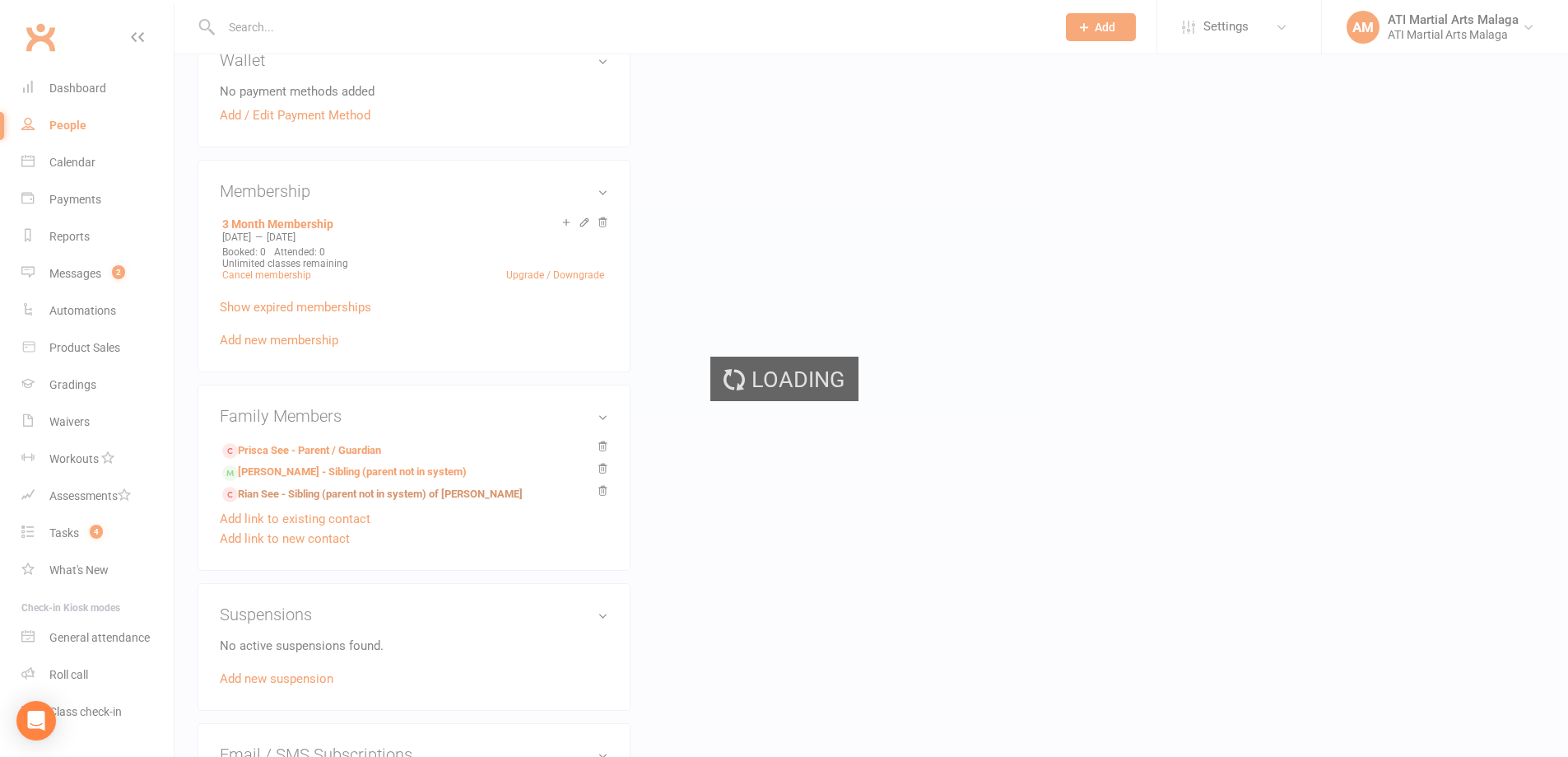
scroll to position [925, 0]
